Goal: Task Accomplishment & Management: Manage account settings

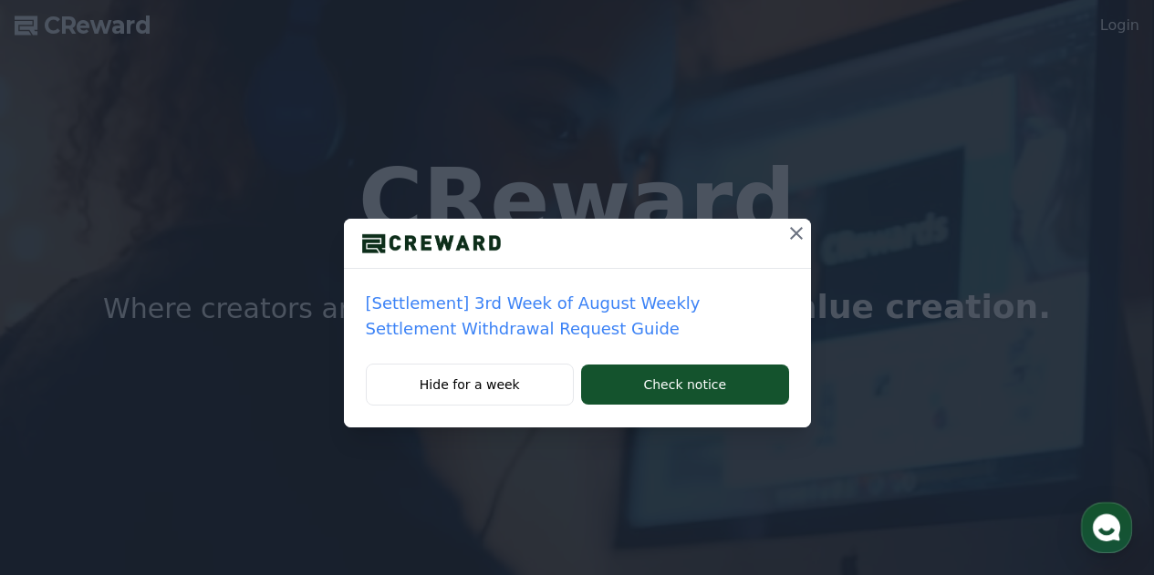
click at [790, 232] on icon at bounding box center [796, 234] width 22 height 22
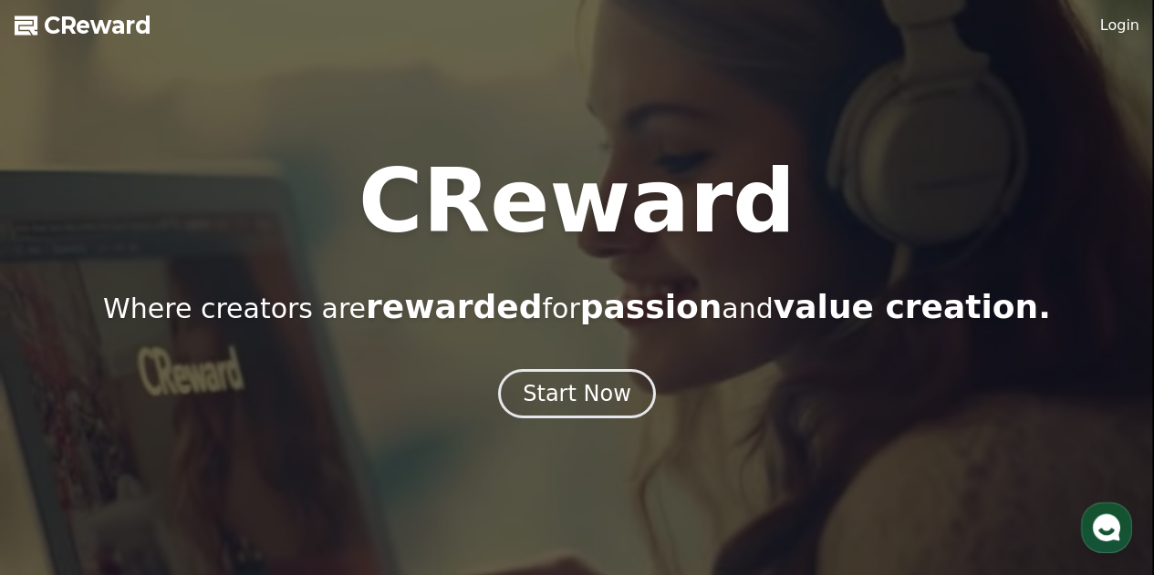
click at [1107, 31] on link "Login" at bounding box center [1119, 26] width 39 height 22
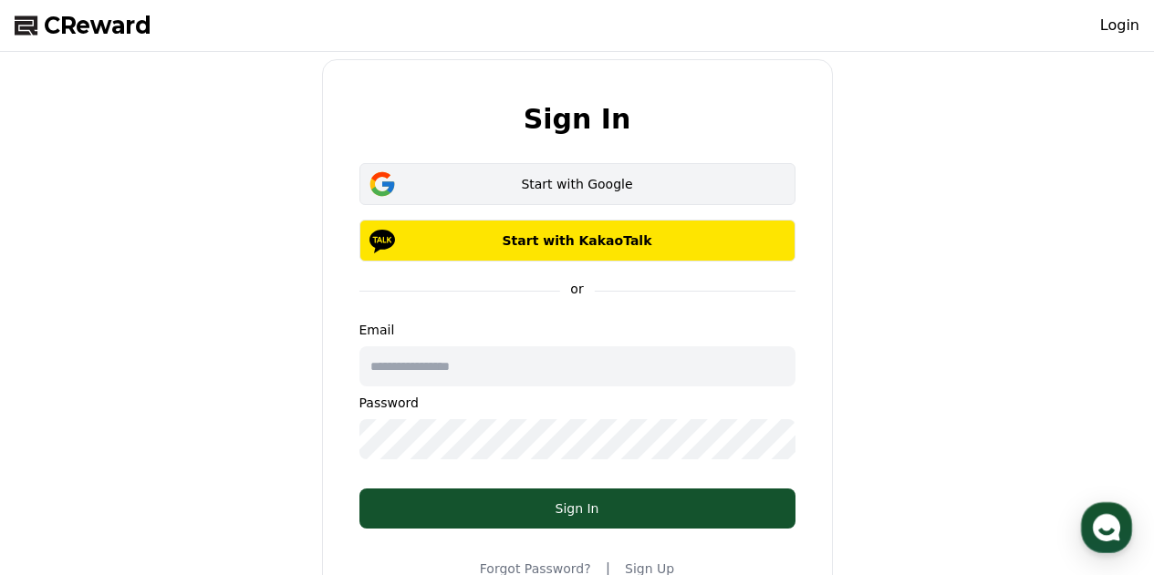
click at [571, 183] on div "Start with Google" at bounding box center [577, 184] width 383 height 18
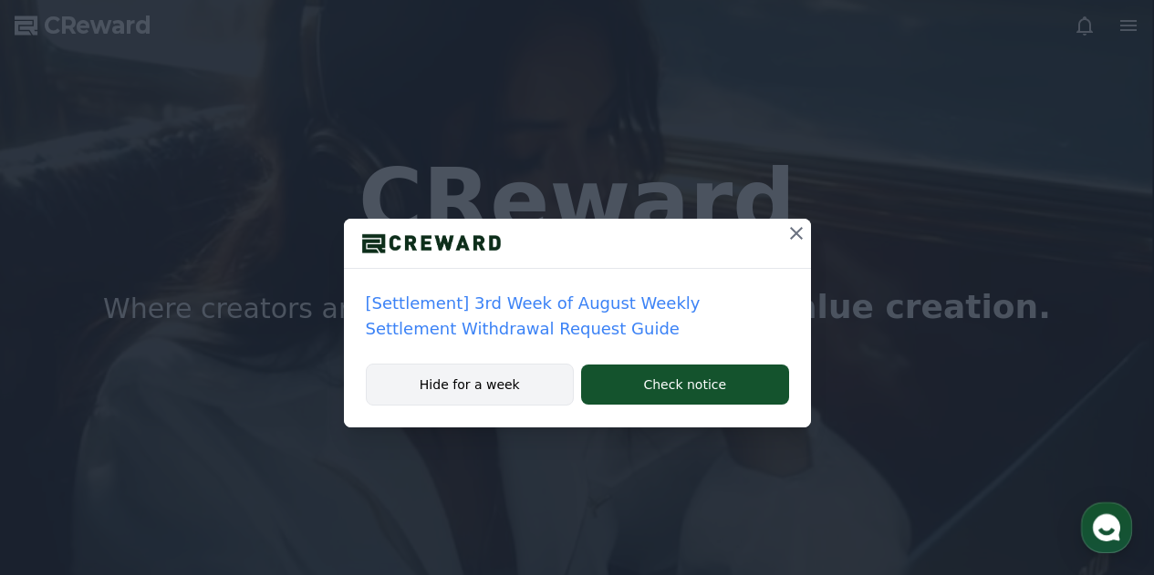
click at [524, 387] on button "Hide for a week" at bounding box center [470, 385] width 209 height 42
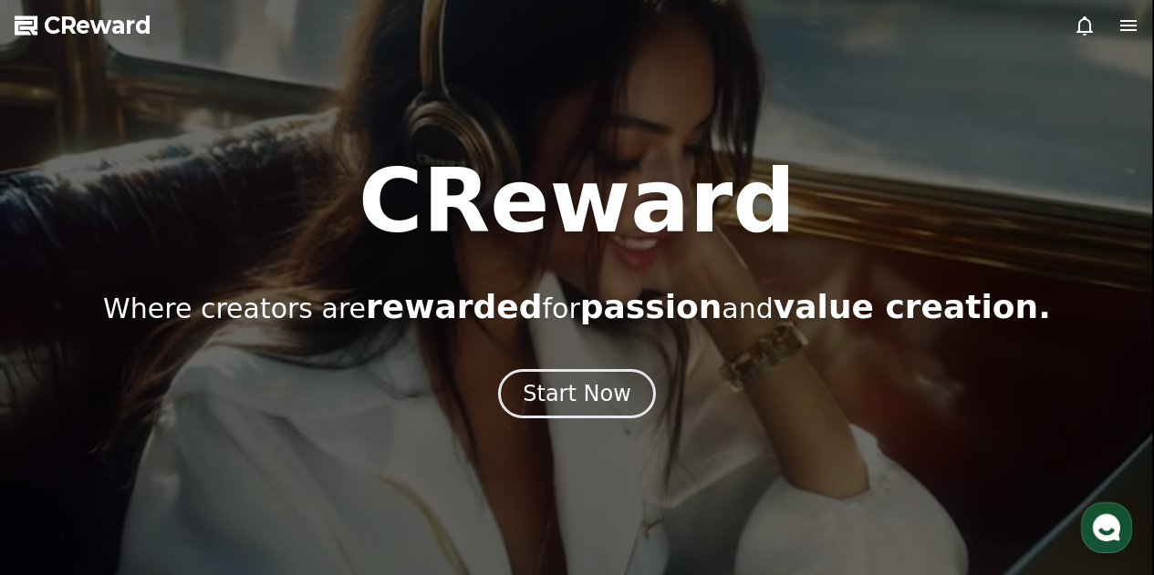
click at [1124, 32] on icon at bounding box center [1128, 26] width 22 height 22
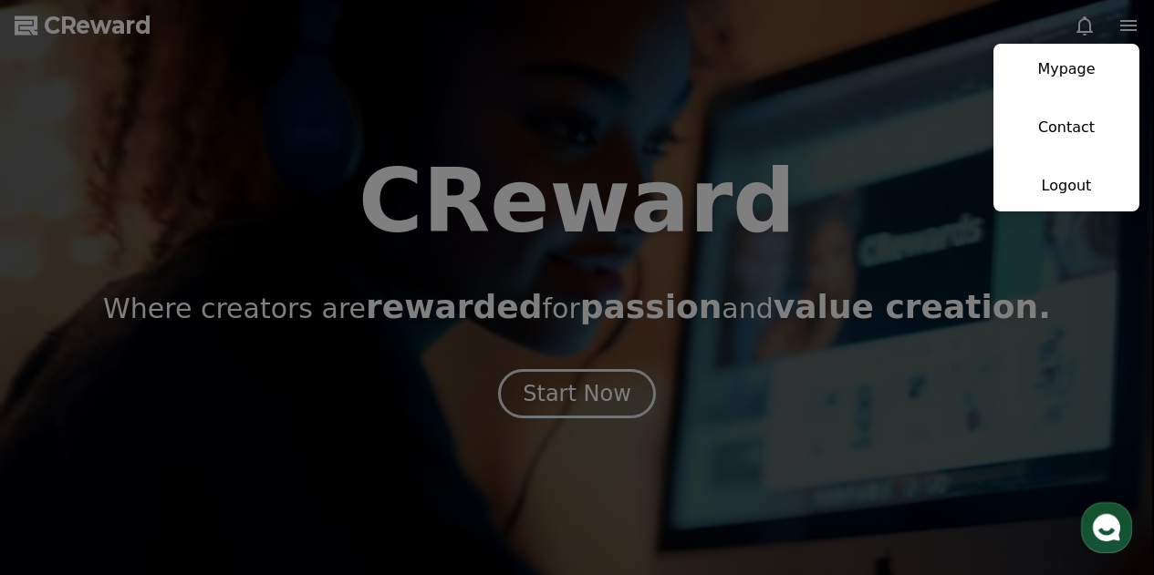
click at [591, 403] on button "close" at bounding box center [577, 287] width 1154 height 575
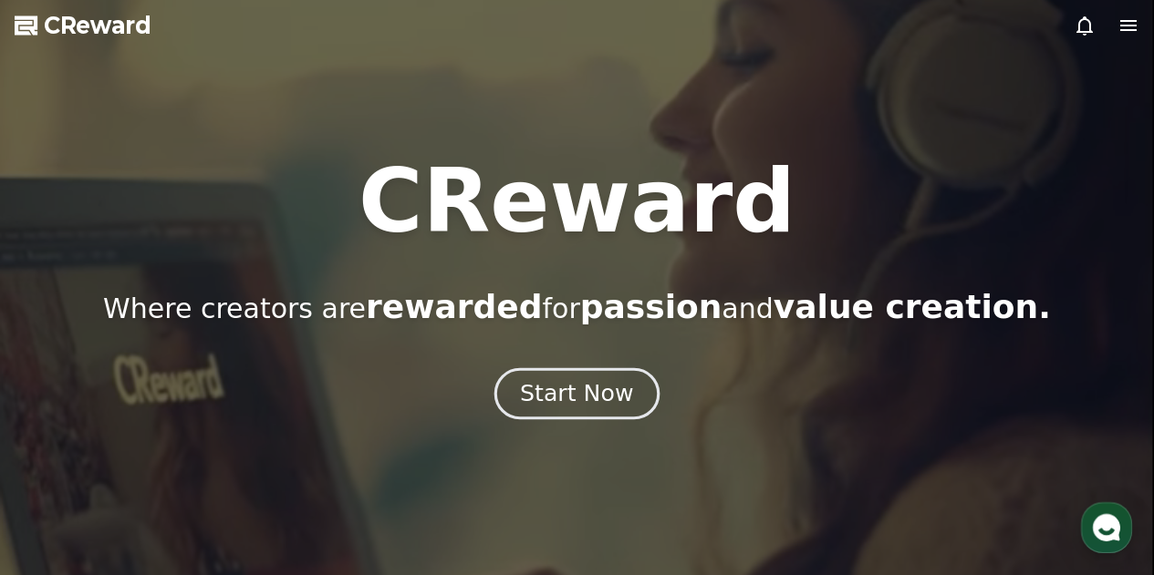
click at [589, 395] on div "Start Now" at bounding box center [576, 393] width 113 height 31
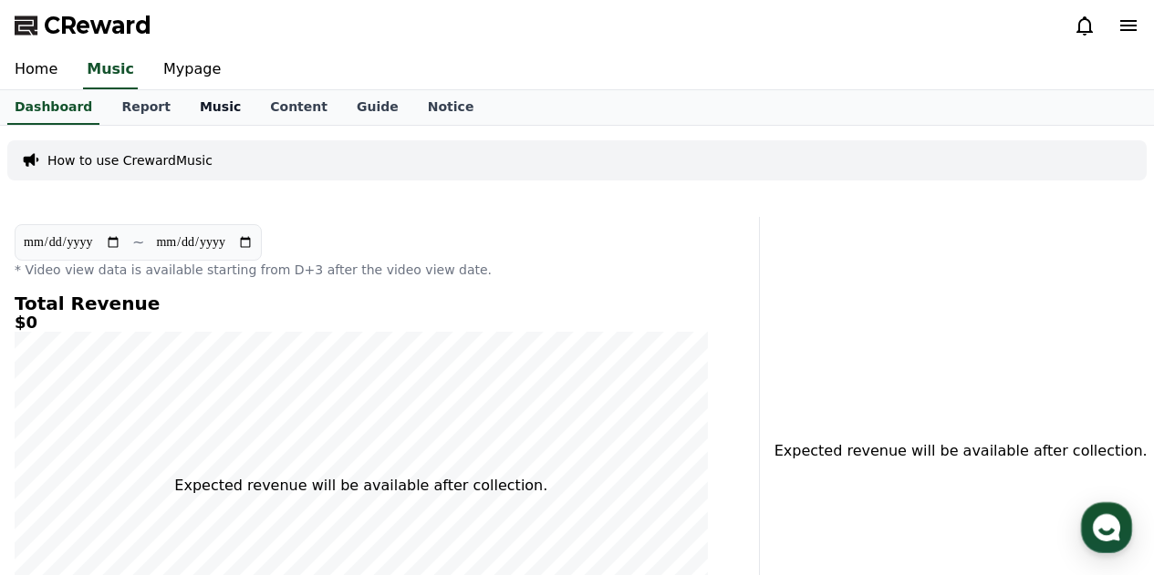
click at [201, 109] on link "Music" at bounding box center [220, 107] width 70 height 35
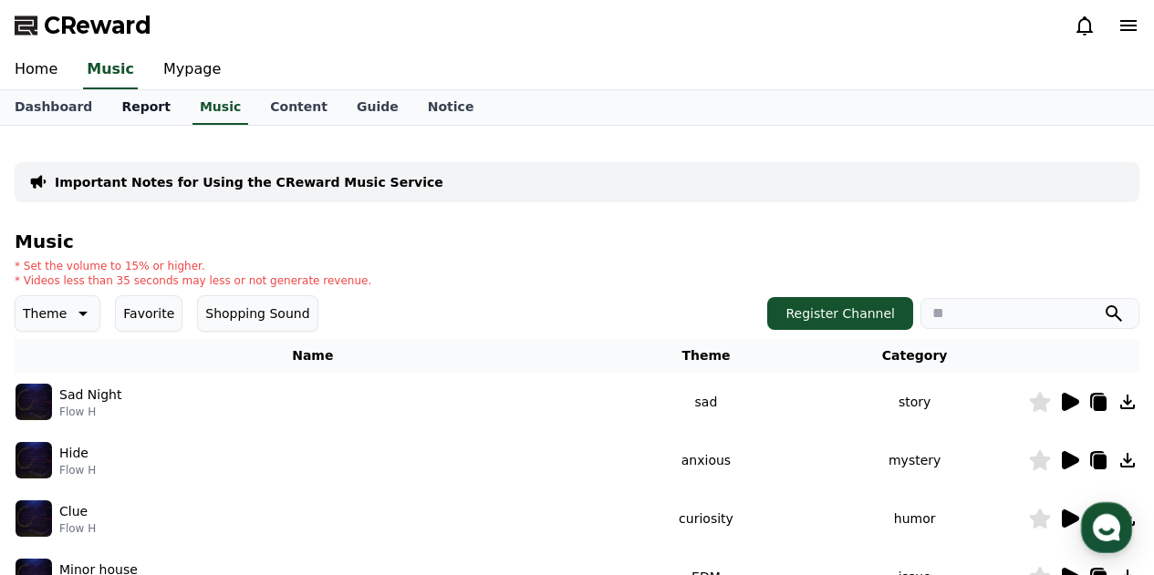
click at [139, 116] on link "Report" at bounding box center [146, 107] width 78 height 35
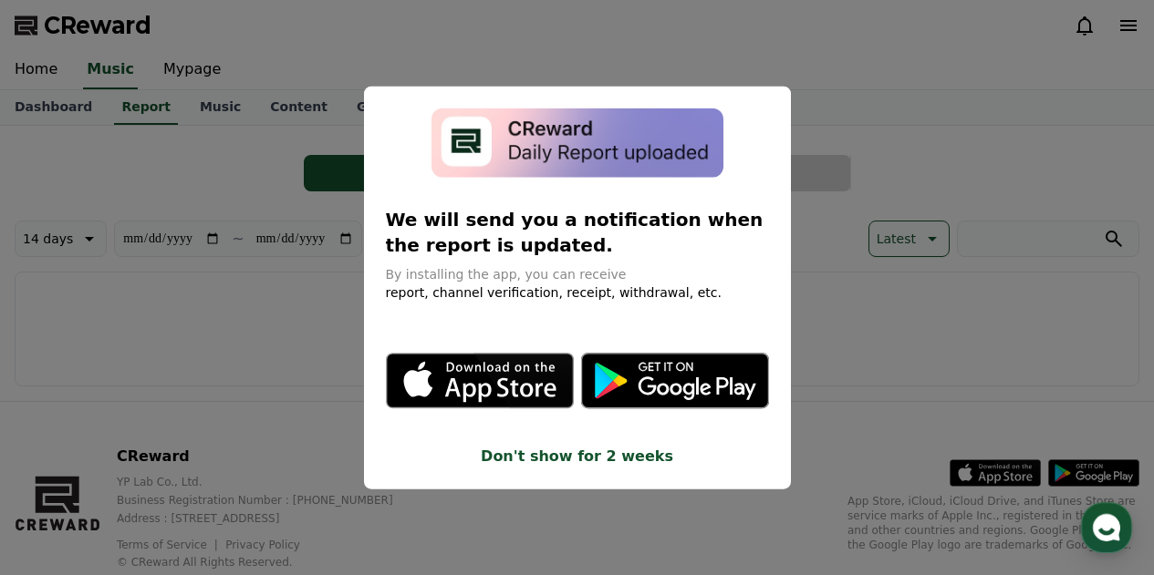
click at [558, 461] on button "Don't show for 2 weeks" at bounding box center [577, 457] width 383 height 22
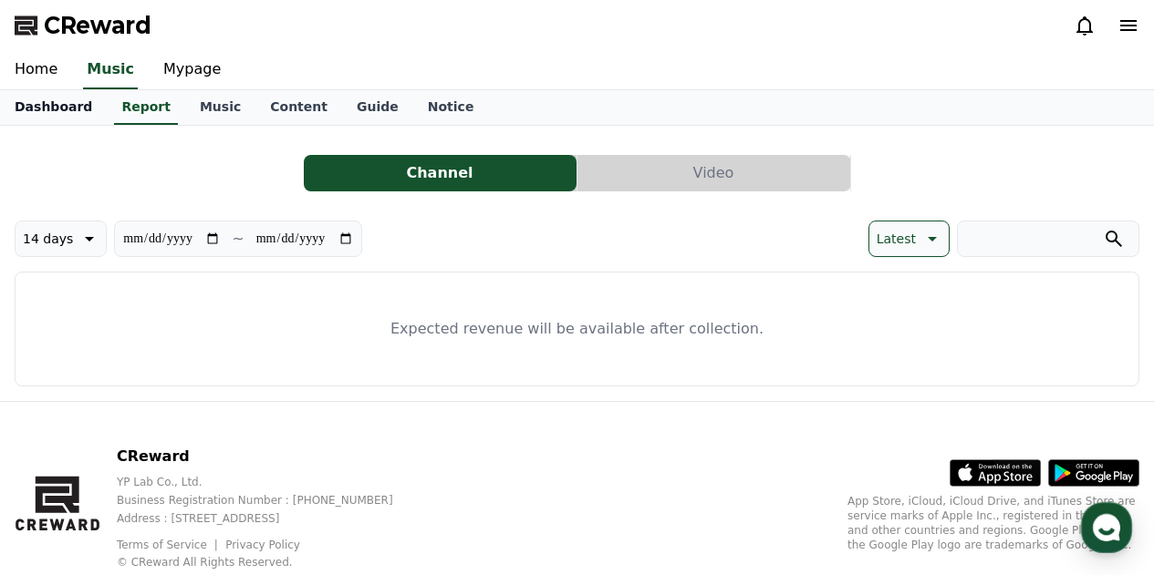
click at [72, 109] on link "Dashboard" at bounding box center [53, 107] width 107 height 35
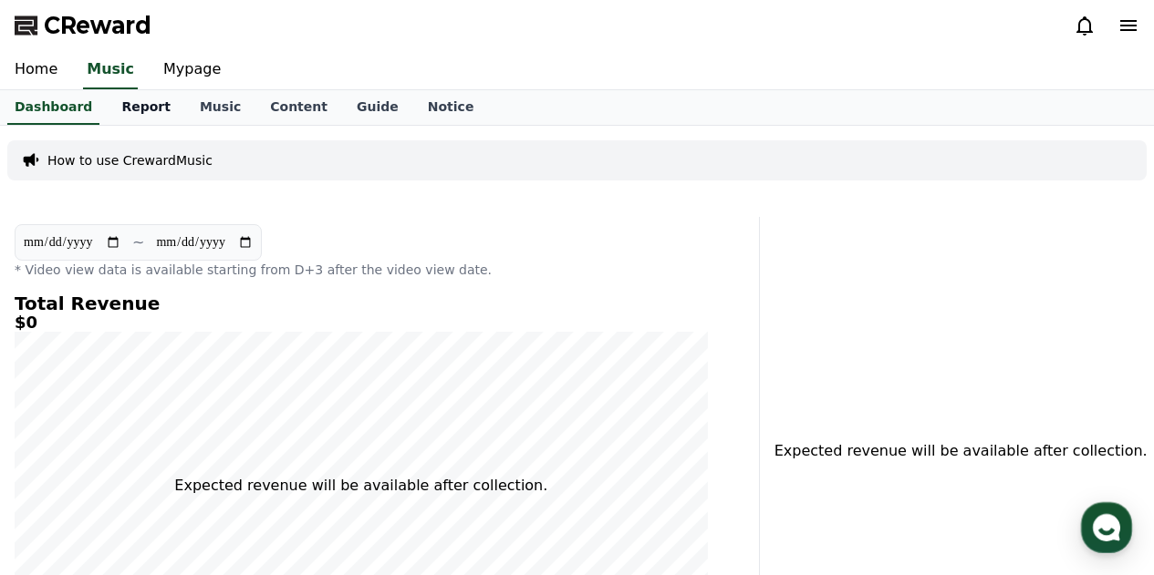
click at [112, 105] on link "Report" at bounding box center [146, 107] width 78 height 35
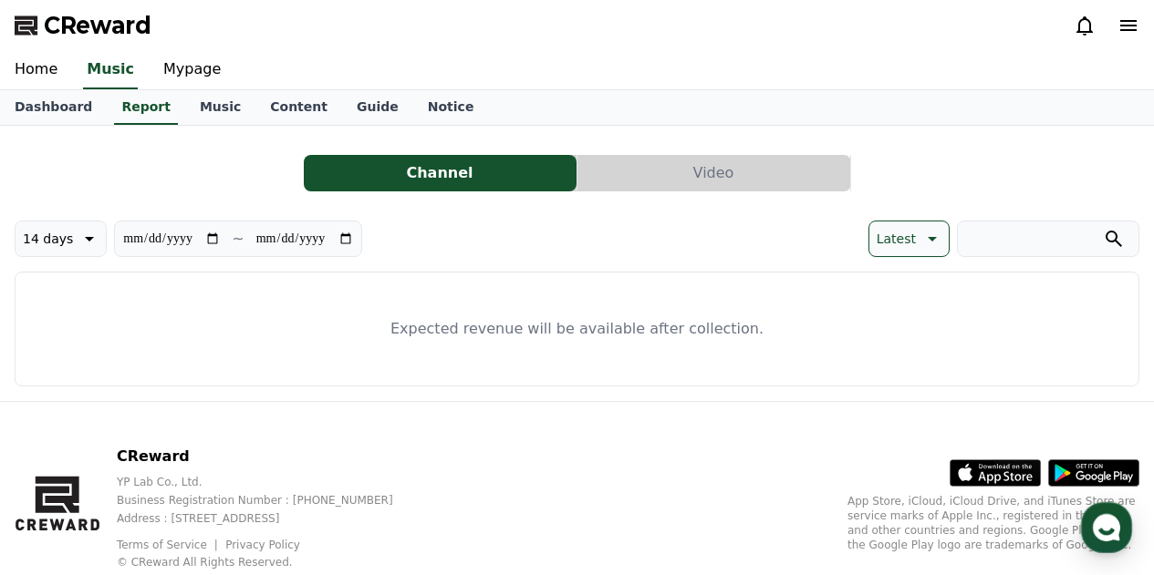
click at [674, 183] on button "Video" at bounding box center [713, 173] width 273 height 36
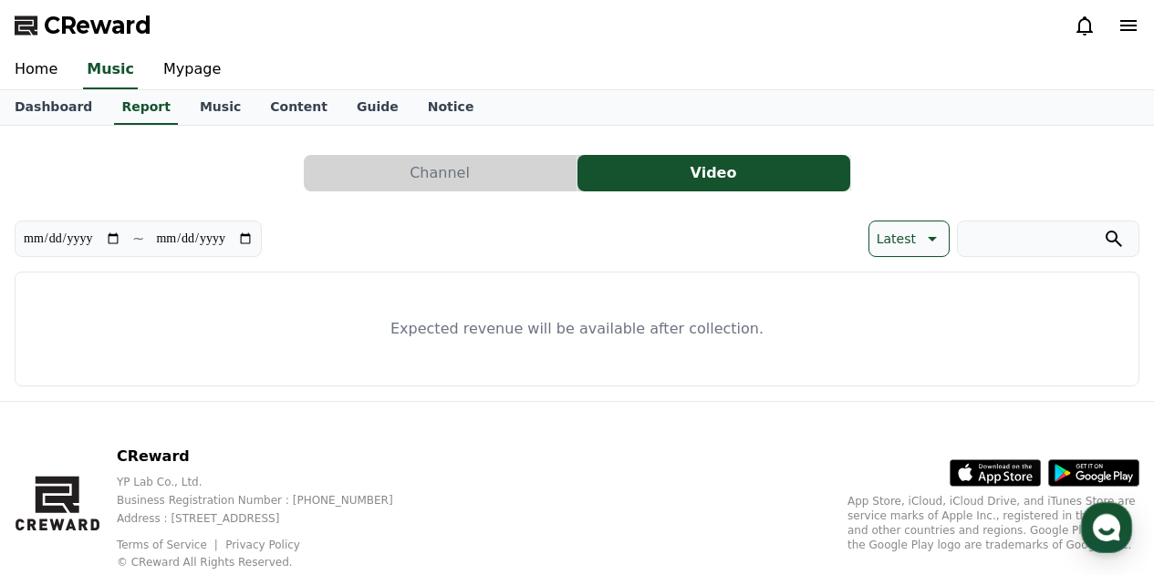
click at [508, 174] on button "Channel" at bounding box center [440, 173] width 273 height 36
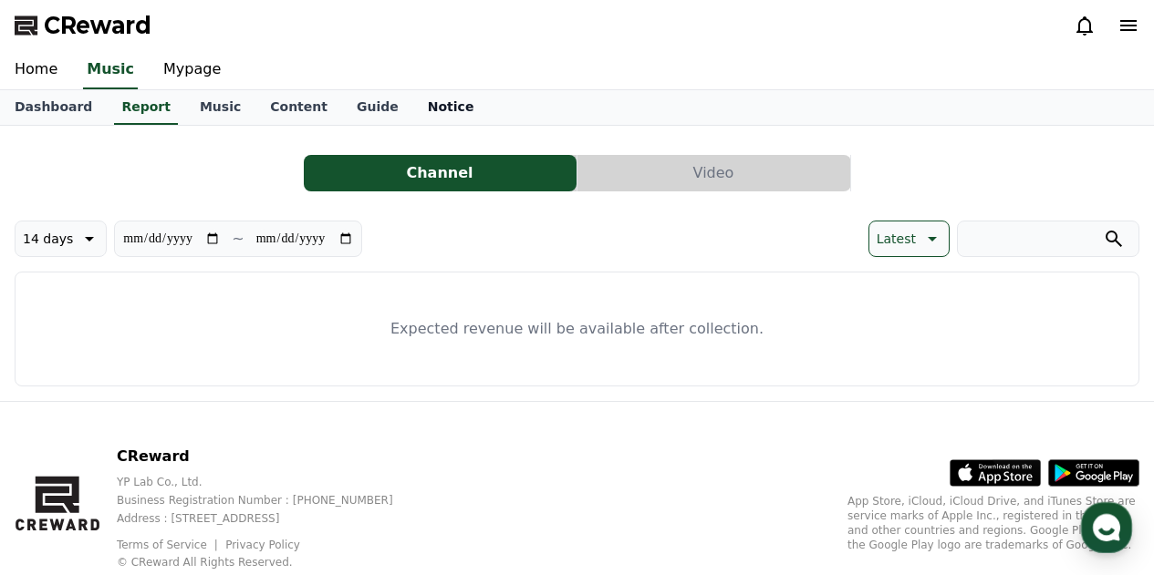
click at [413, 109] on link "Notice" at bounding box center [451, 107] width 76 height 35
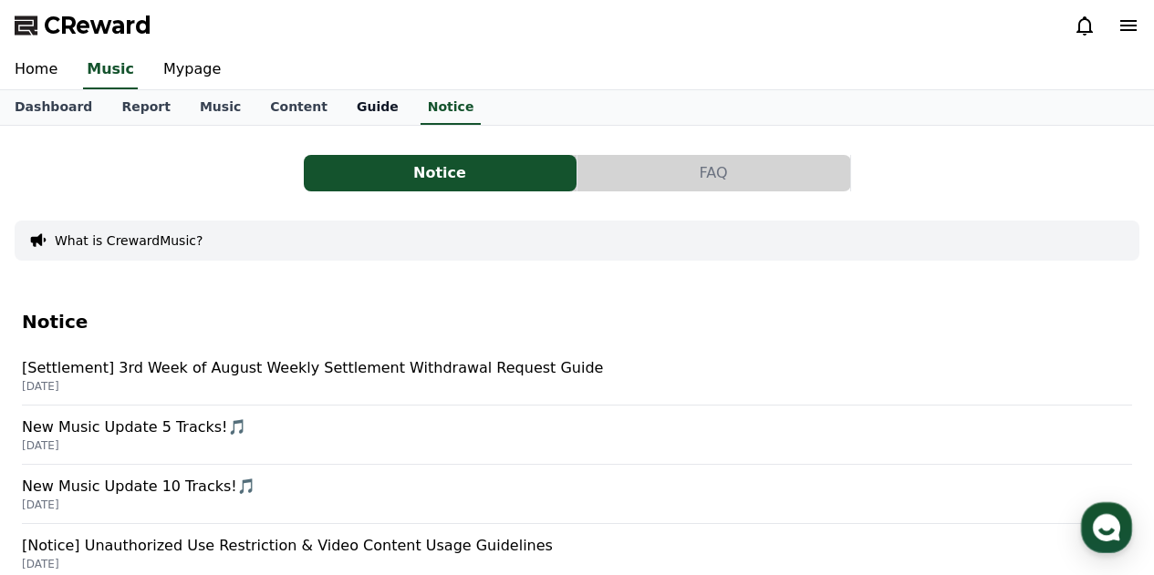
click at [355, 107] on link "Guide" at bounding box center [377, 107] width 71 height 35
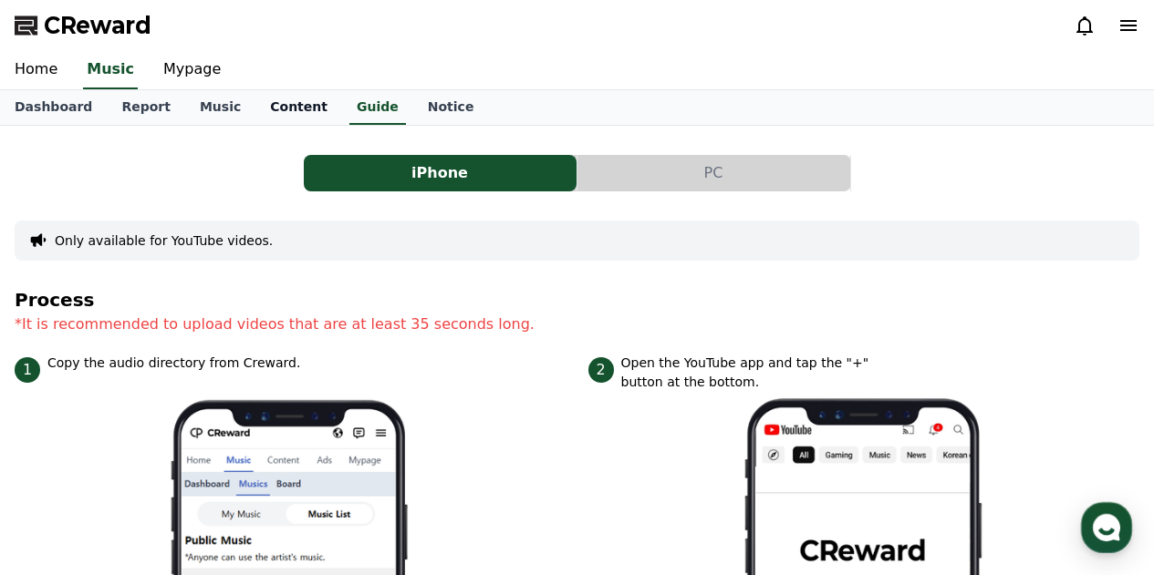
click at [295, 111] on link "Content" at bounding box center [298, 107] width 87 height 35
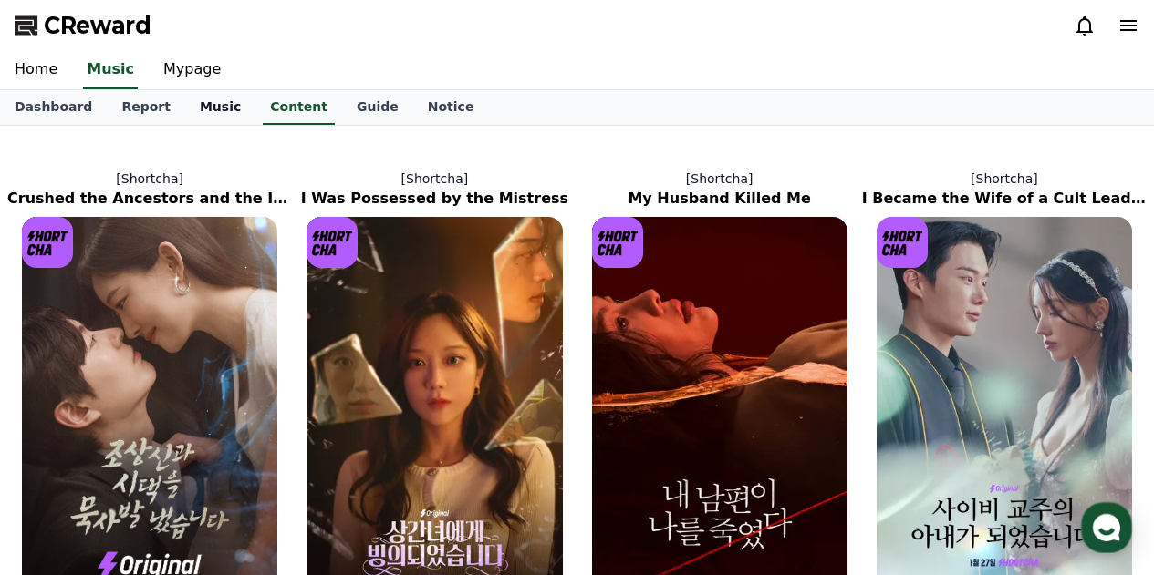
click at [206, 109] on link "Music" at bounding box center [220, 107] width 70 height 35
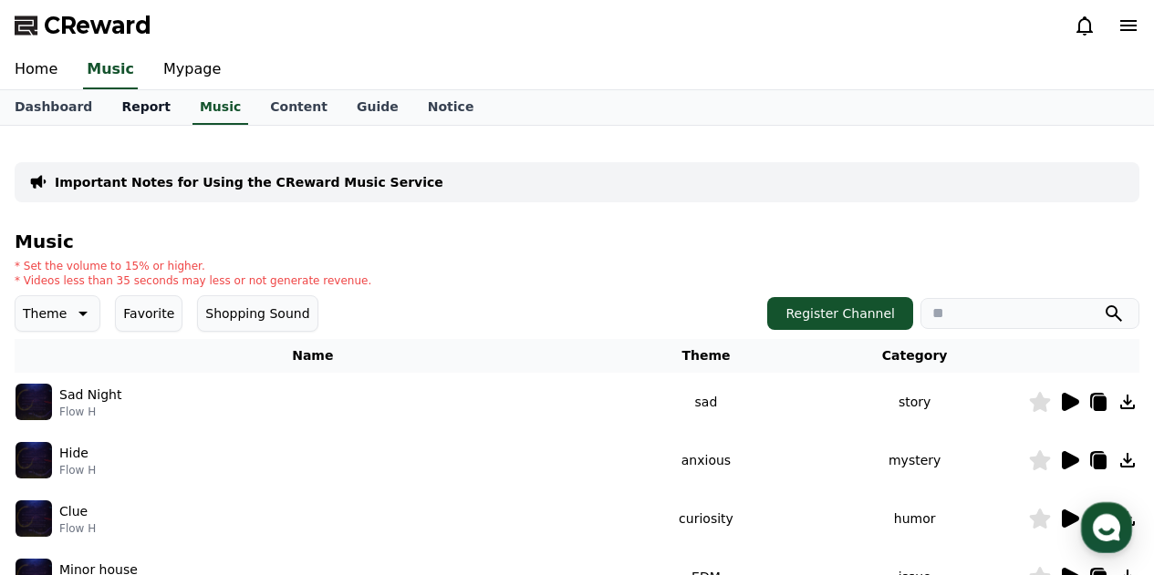
click at [141, 112] on link "Report" at bounding box center [146, 107] width 78 height 35
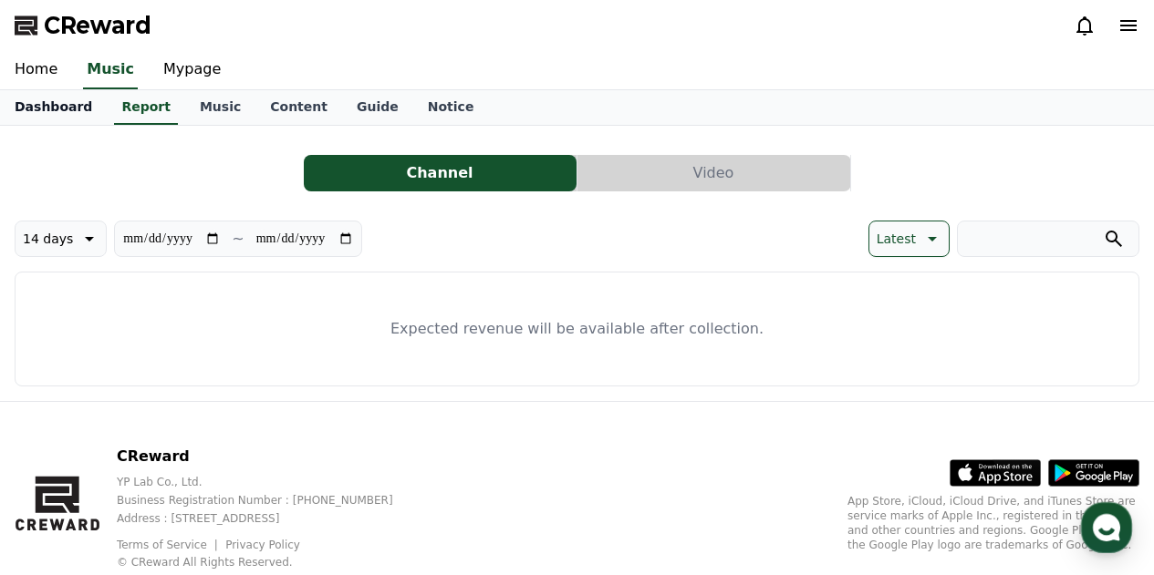
click at [55, 111] on link "Dashboard" at bounding box center [53, 107] width 107 height 35
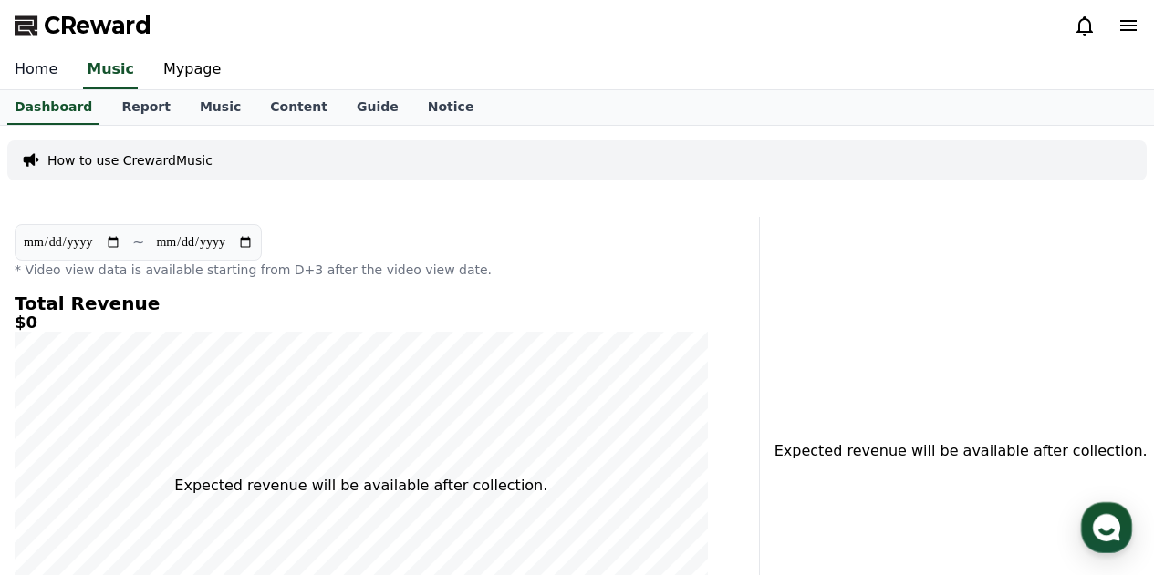
click at [47, 75] on link "Home" at bounding box center [36, 70] width 72 height 38
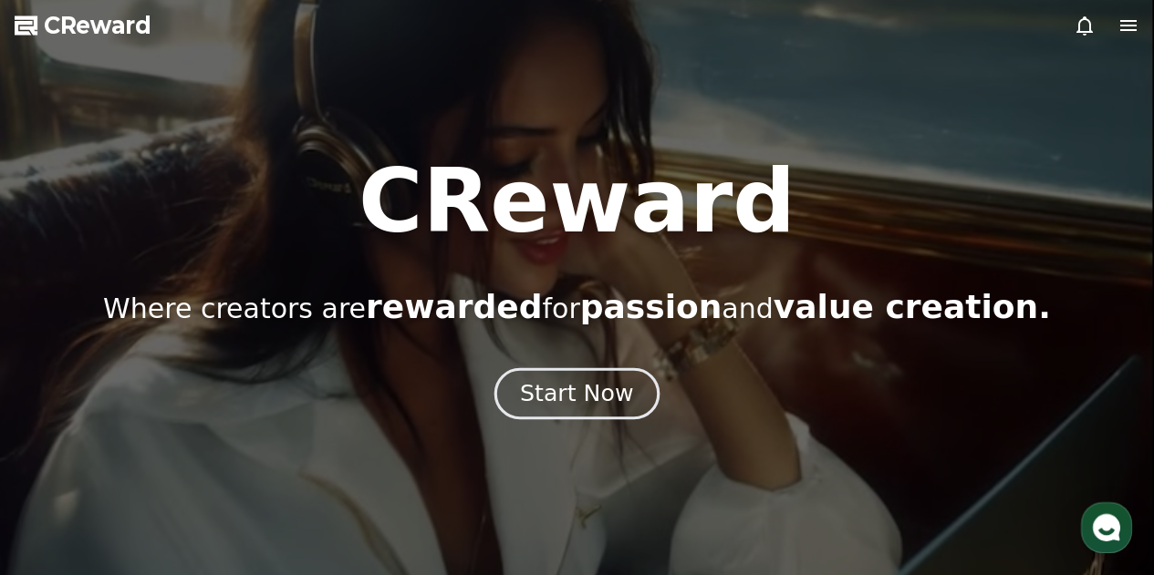
click at [574, 398] on div "Start Now" at bounding box center [576, 393] width 113 height 31
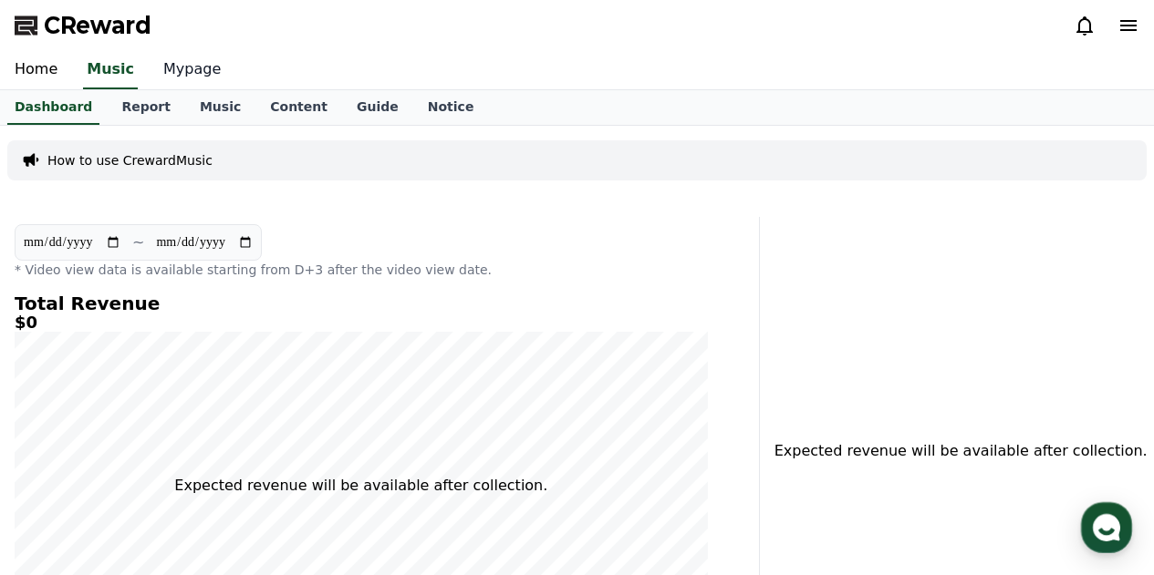
click at [177, 75] on link "Mypage" at bounding box center [192, 70] width 87 height 38
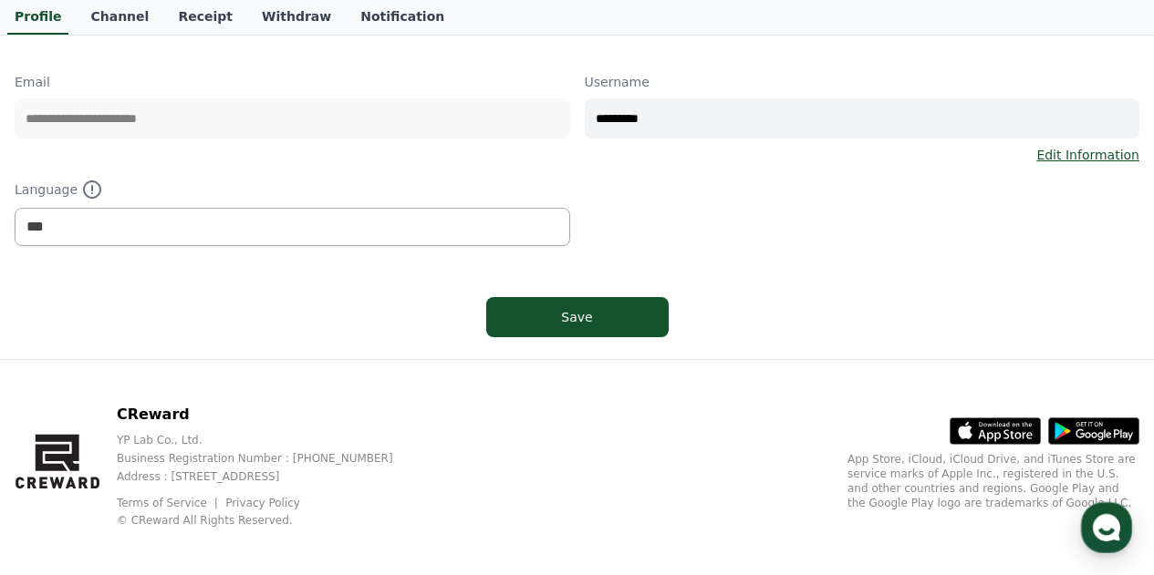
scroll to position [259, 0]
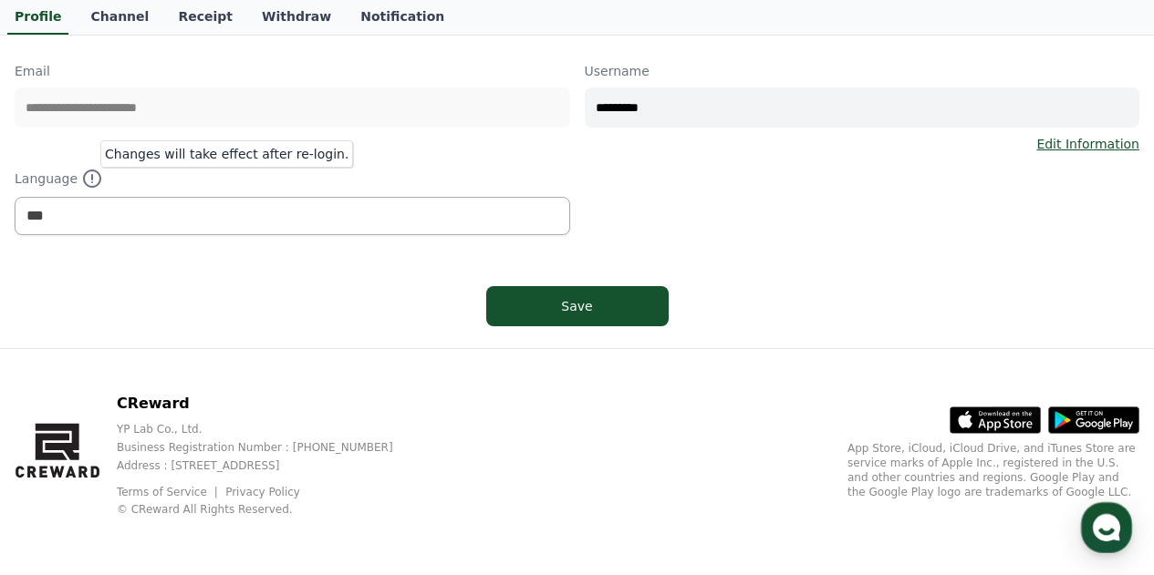
click at [91, 177] on icon at bounding box center [92, 179] width 22 height 22
click at [87, 177] on icon at bounding box center [92, 179] width 22 height 22
click at [82, 210] on select "*** ******* ***" at bounding box center [292, 216] width 555 height 38
select select "**********"
click at [15, 197] on select "*** ******* ***" at bounding box center [292, 216] width 555 height 38
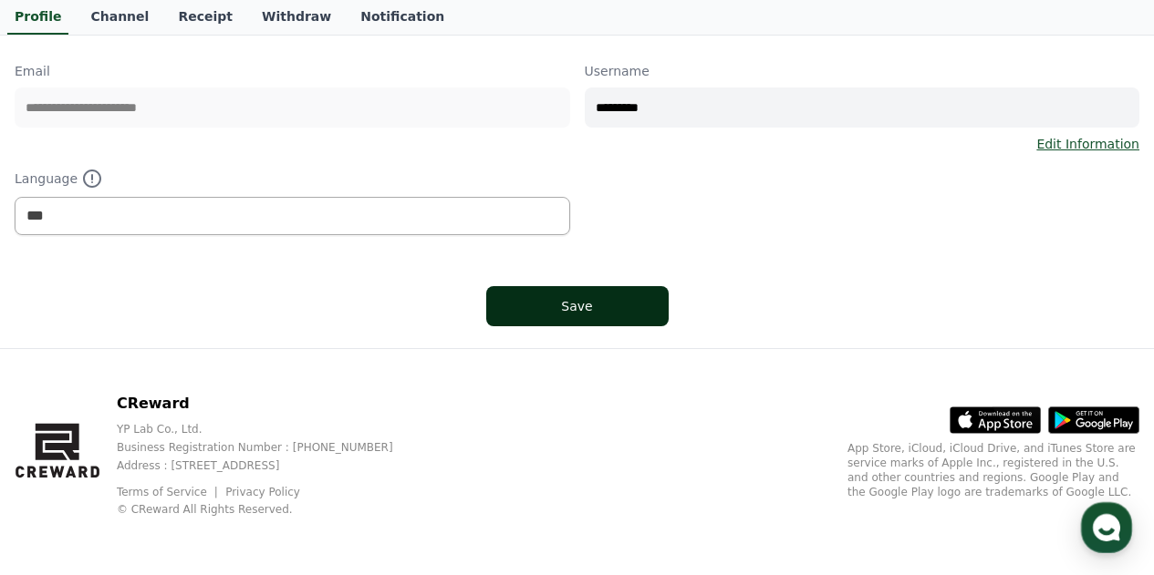
click at [565, 314] on div "Save" at bounding box center [577, 306] width 109 height 18
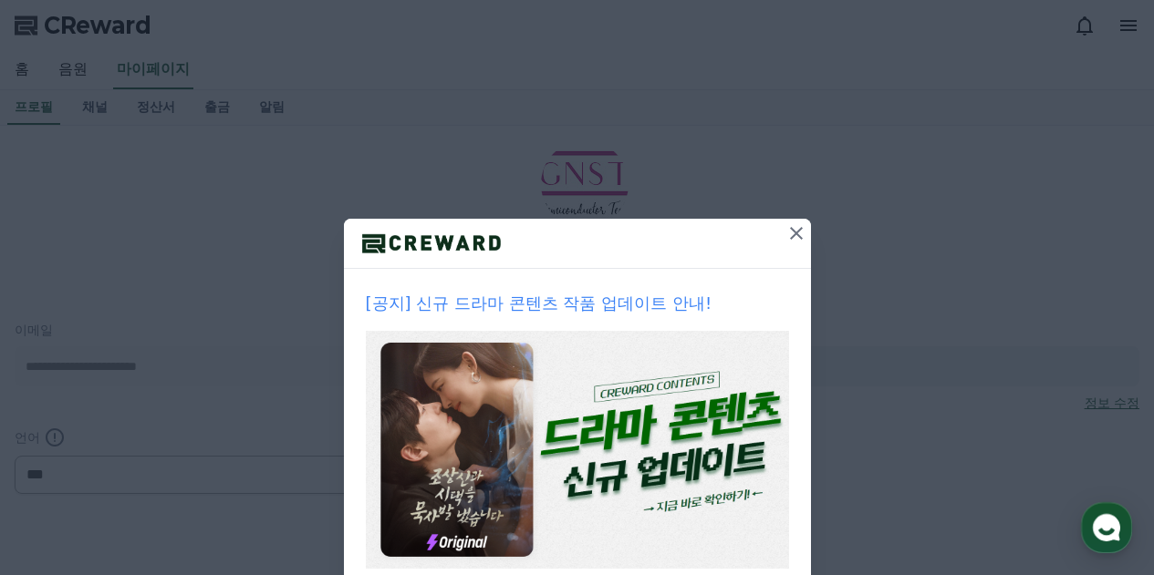
select select "**********"
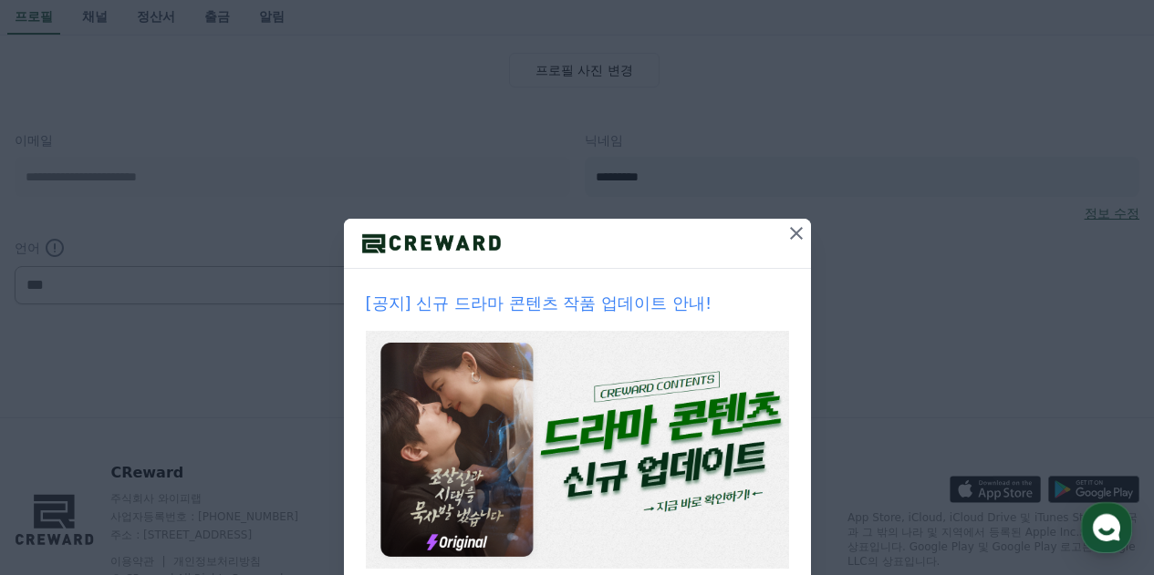
click at [789, 237] on icon at bounding box center [796, 234] width 22 height 22
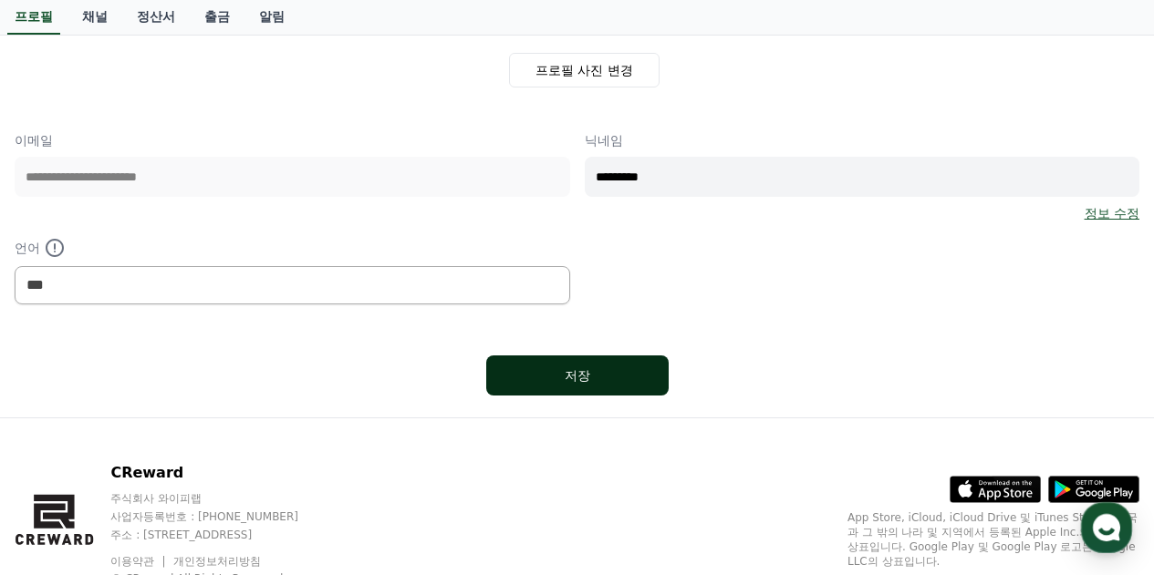
click at [594, 375] on div "저장" at bounding box center [577, 376] width 109 height 18
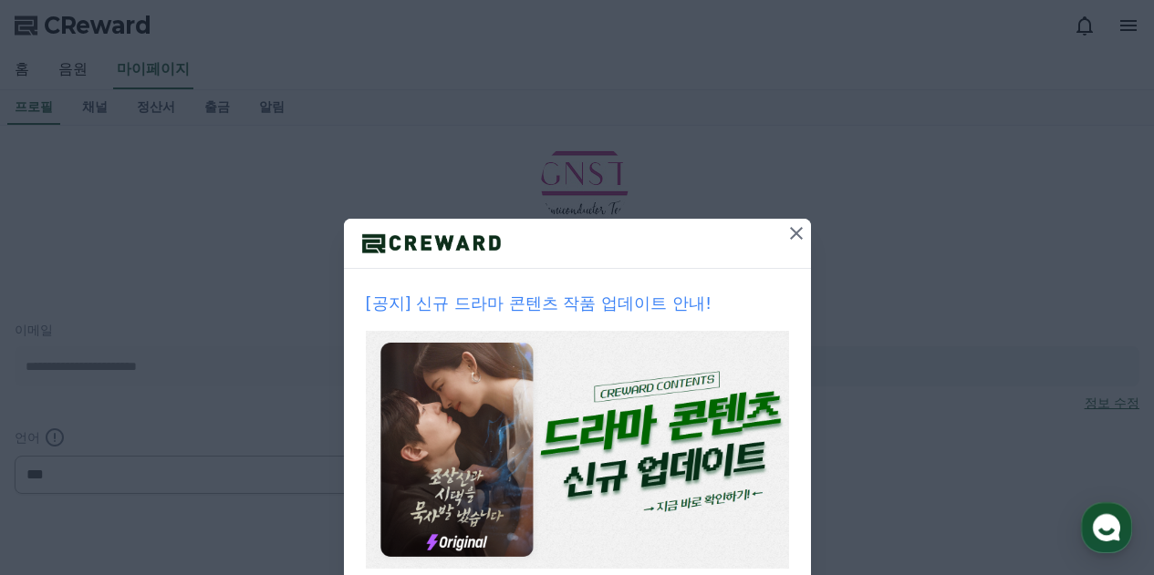
select select "**********"
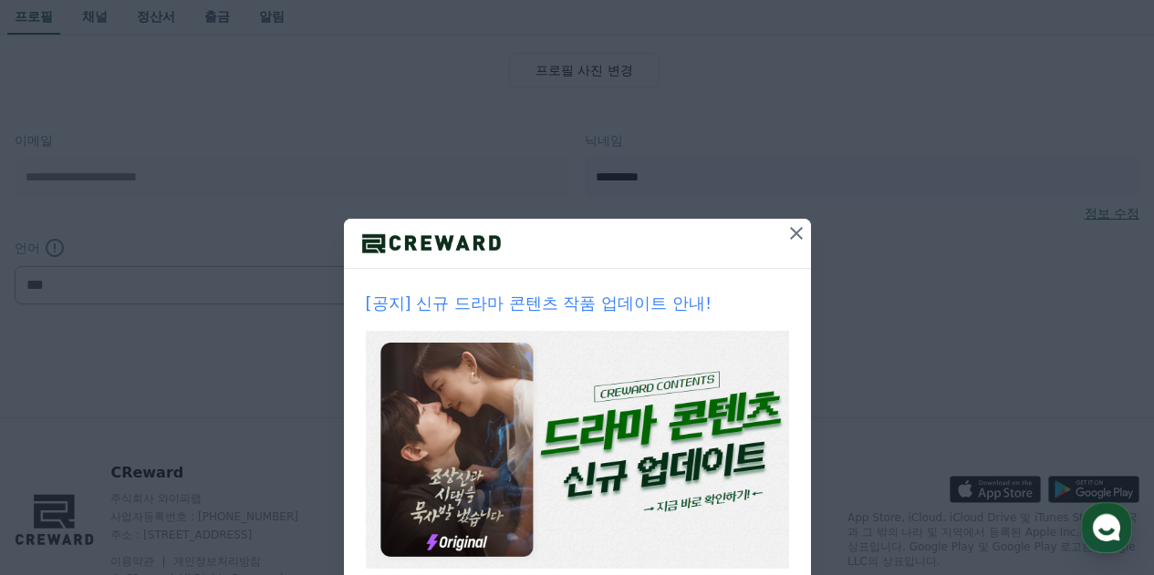
click at [786, 233] on icon at bounding box center [796, 234] width 22 height 22
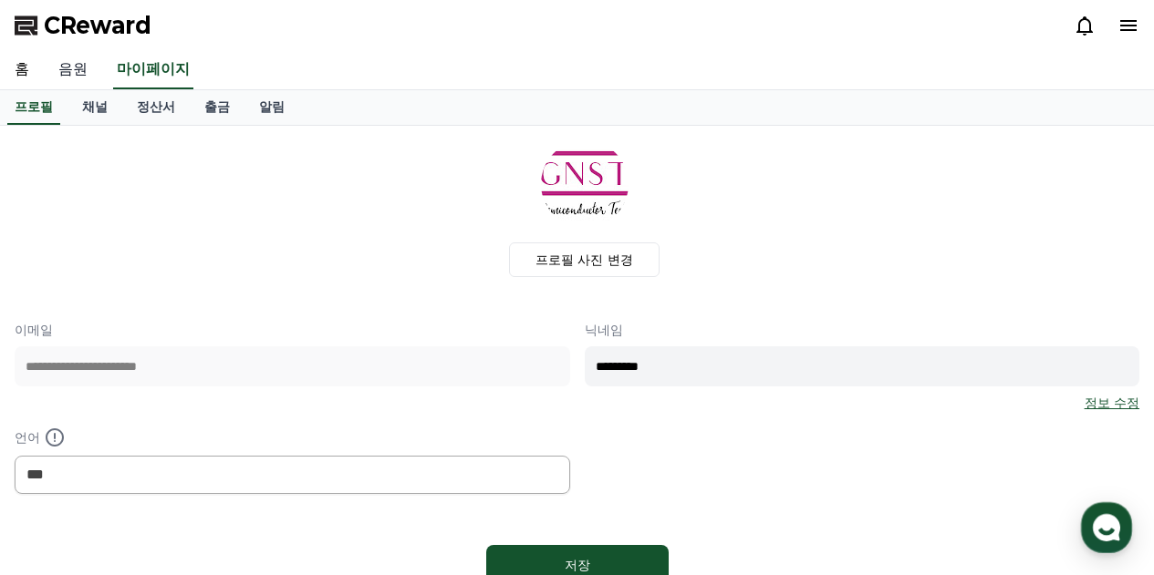
click at [88, 72] on link "음원" at bounding box center [73, 70] width 58 height 38
